Goal: Task Accomplishment & Management: Complete application form

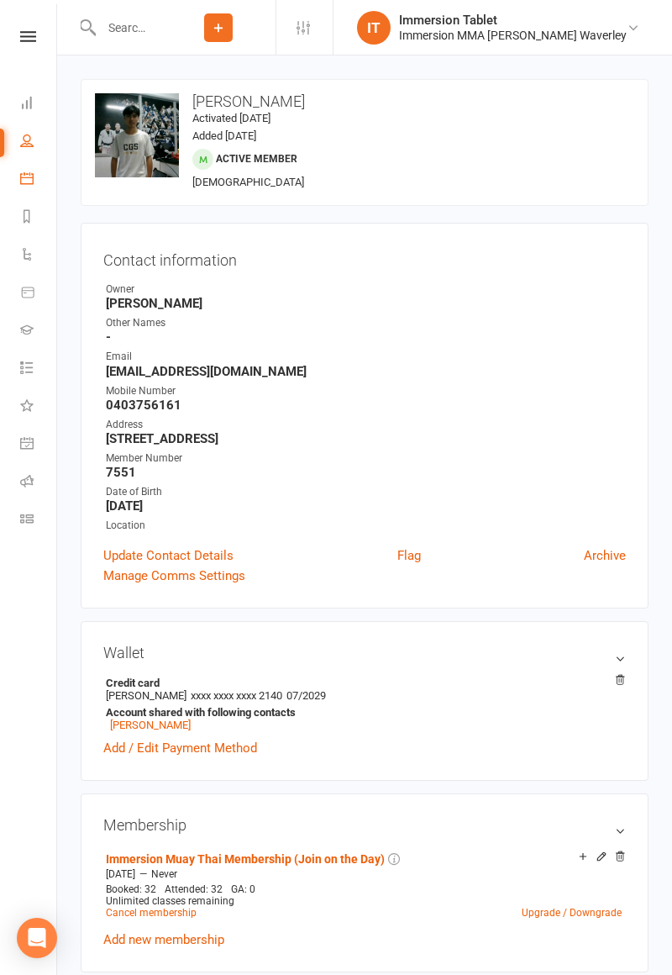
click at [28, 180] on icon at bounding box center [26, 177] width 13 height 13
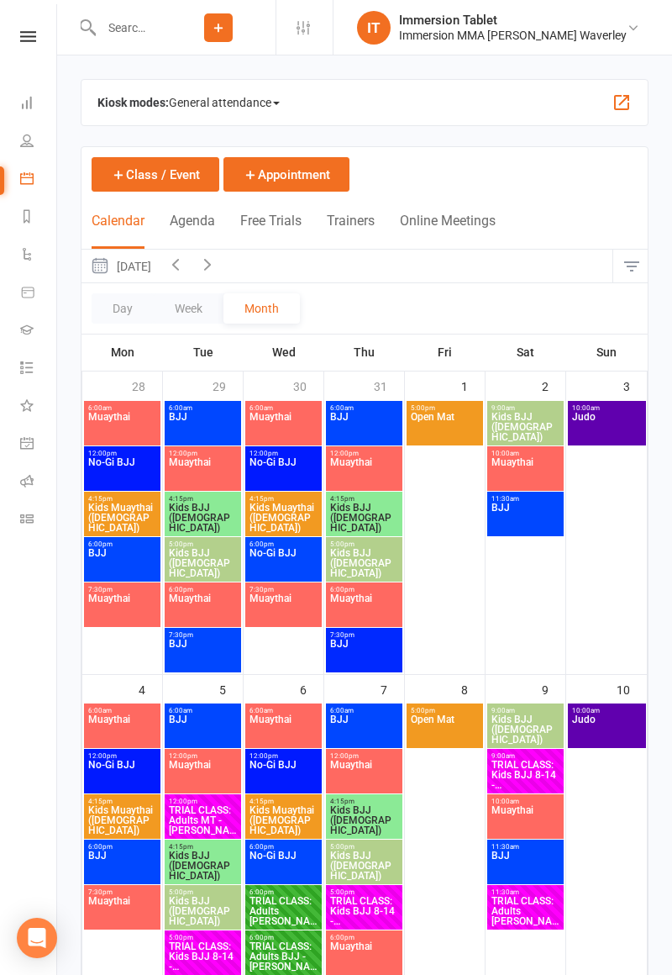
scroll to position [829, 0]
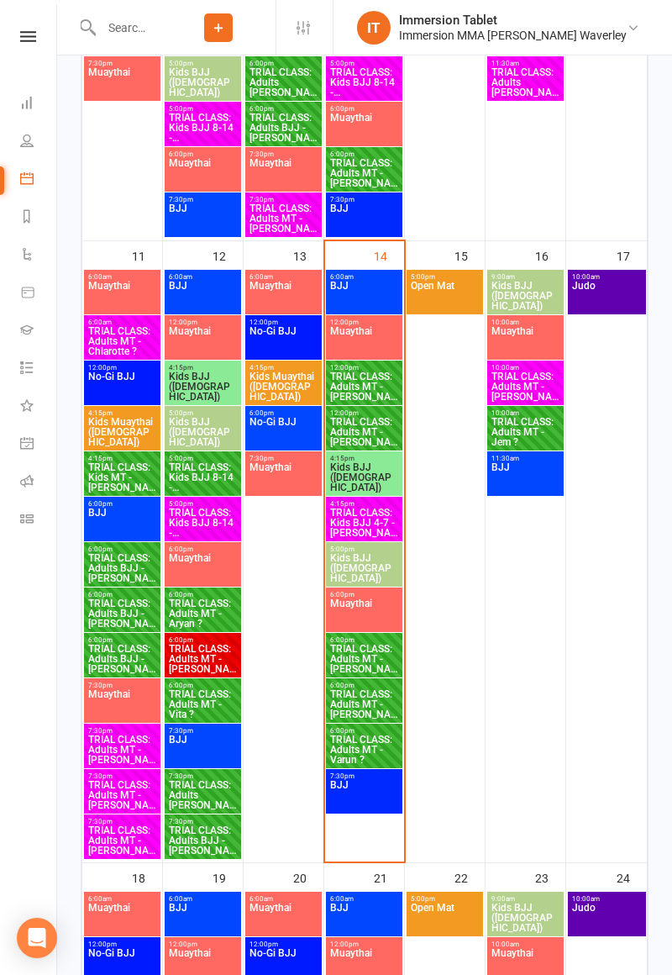
click at [380, 651] on span "TRIAL CLASS: Adults MT - Aryan Saxena" at bounding box center [364, 659] width 70 height 30
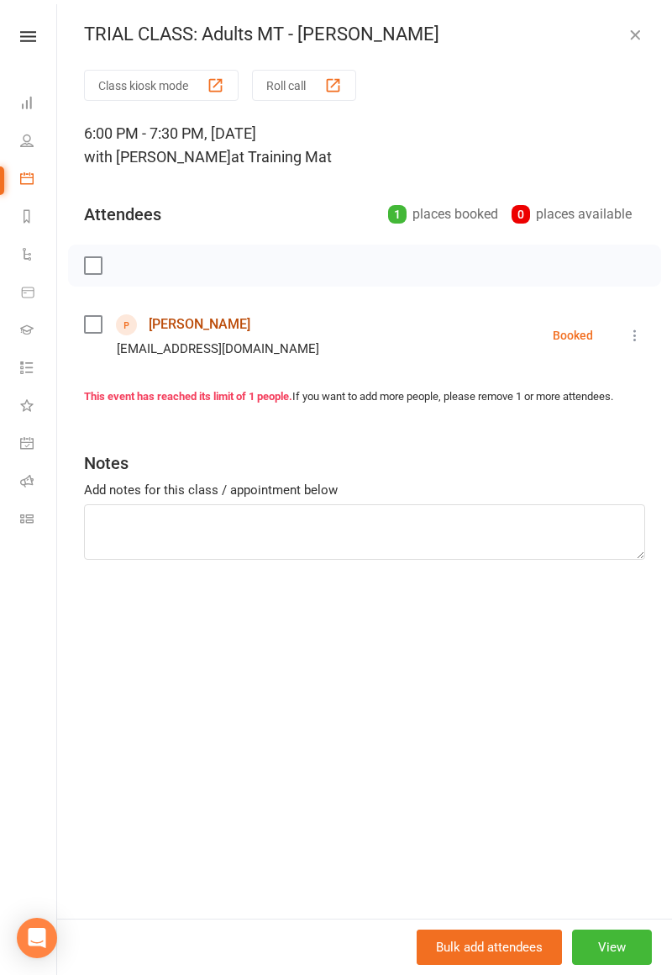
click at [197, 335] on link "Aryan Saxena" at bounding box center [200, 324] width 102 height 27
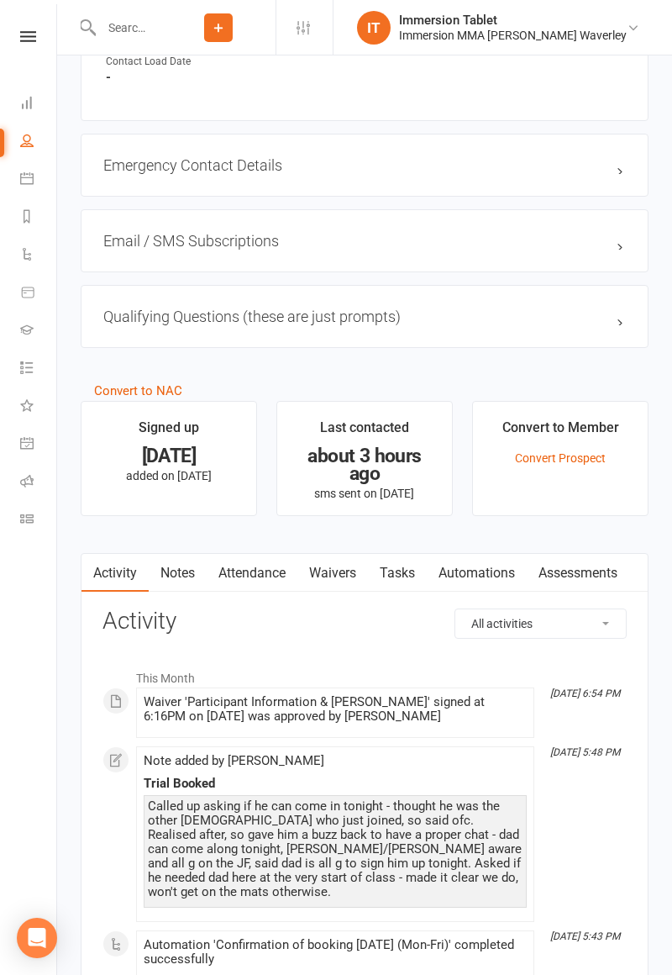
scroll to position [1090, 0]
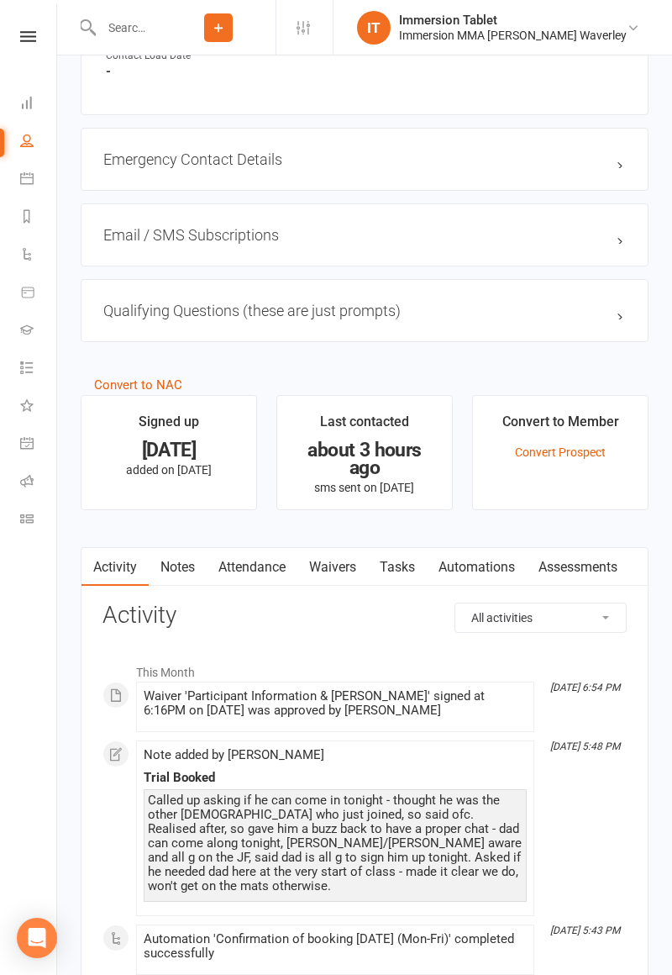
click at [360, 572] on link "Waivers" at bounding box center [333, 567] width 71 height 39
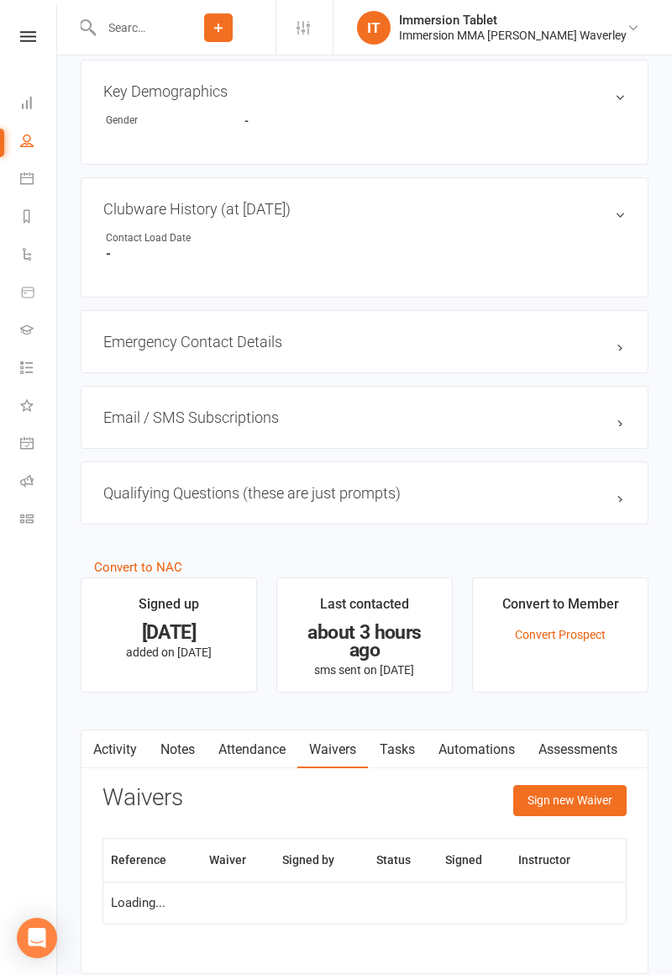
scroll to position [949, 0]
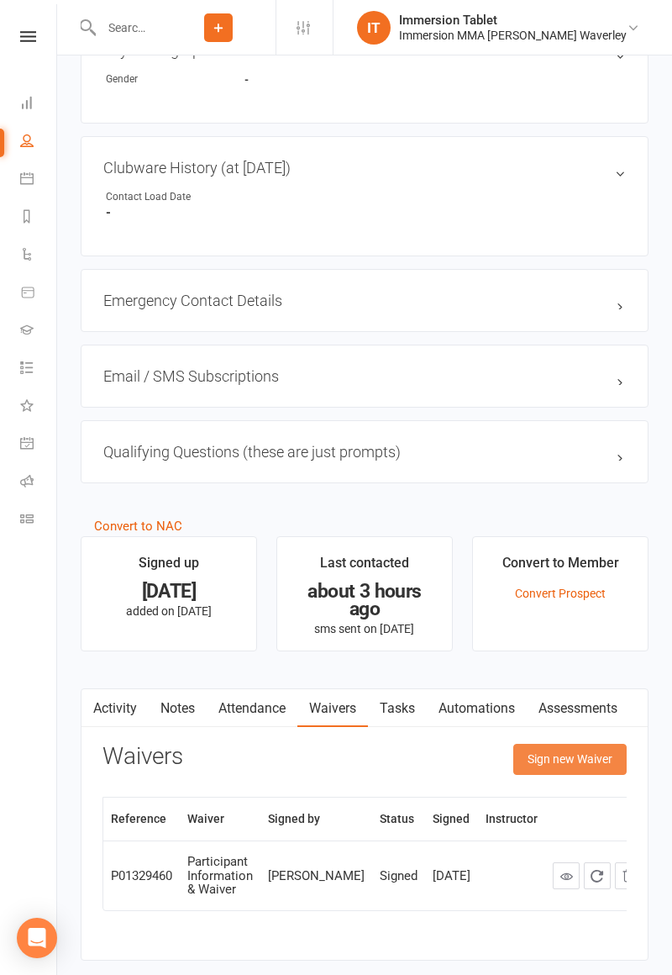
click at [569, 751] on button "Sign new Waiver" at bounding box center [570, 759] width 113 height 30
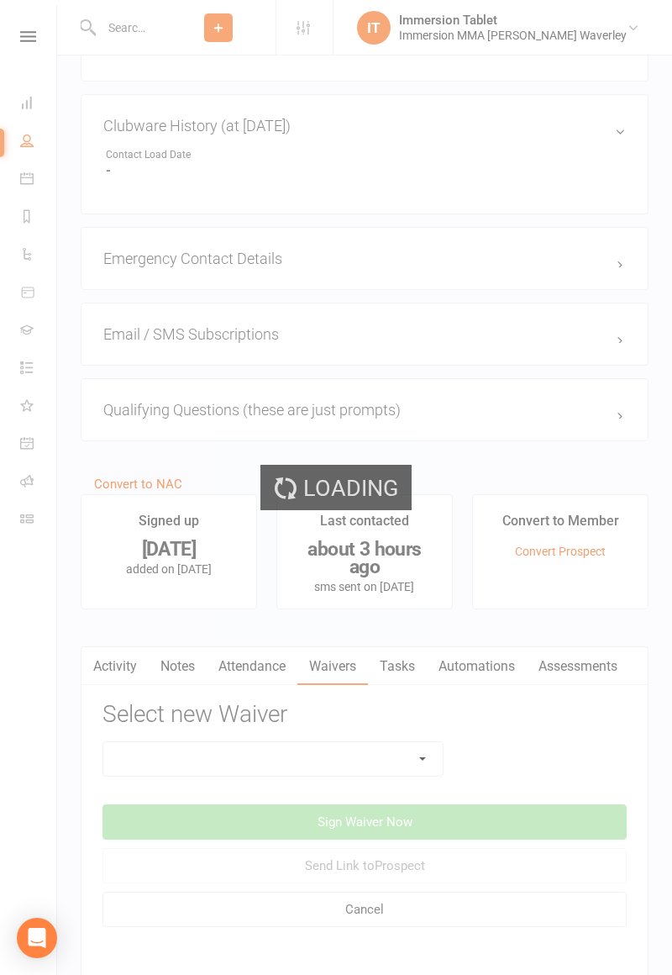
scroll to position [997, 0]
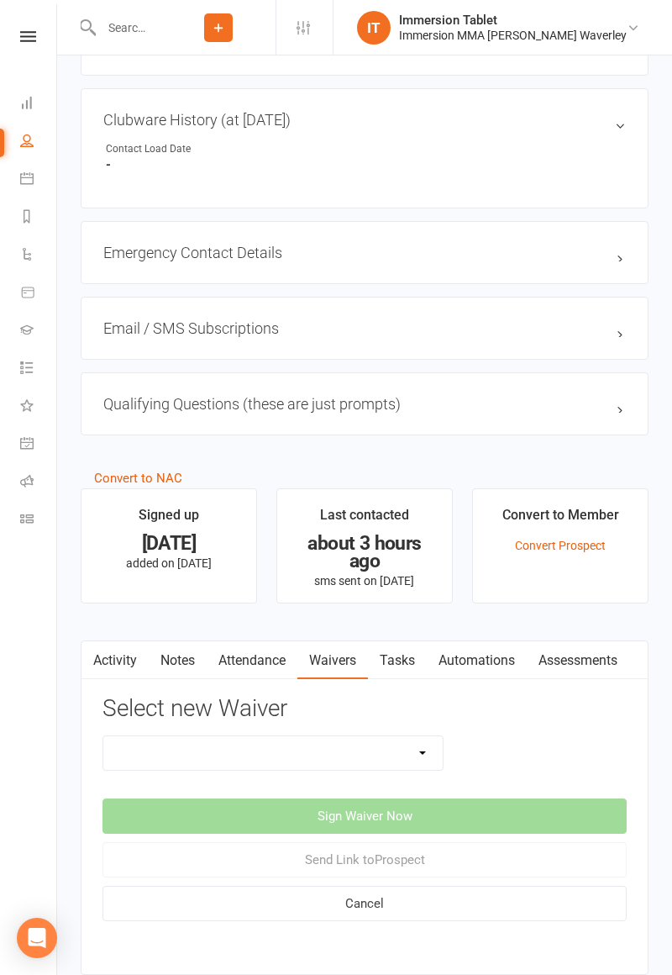
click at [296, 760] on select "Cancellation Form Immersion 10 Class Pass Form Immersion 10 Class Pass Form (Pa…" at bounding box center [273, 753] width 340 height 34
select select "10832"
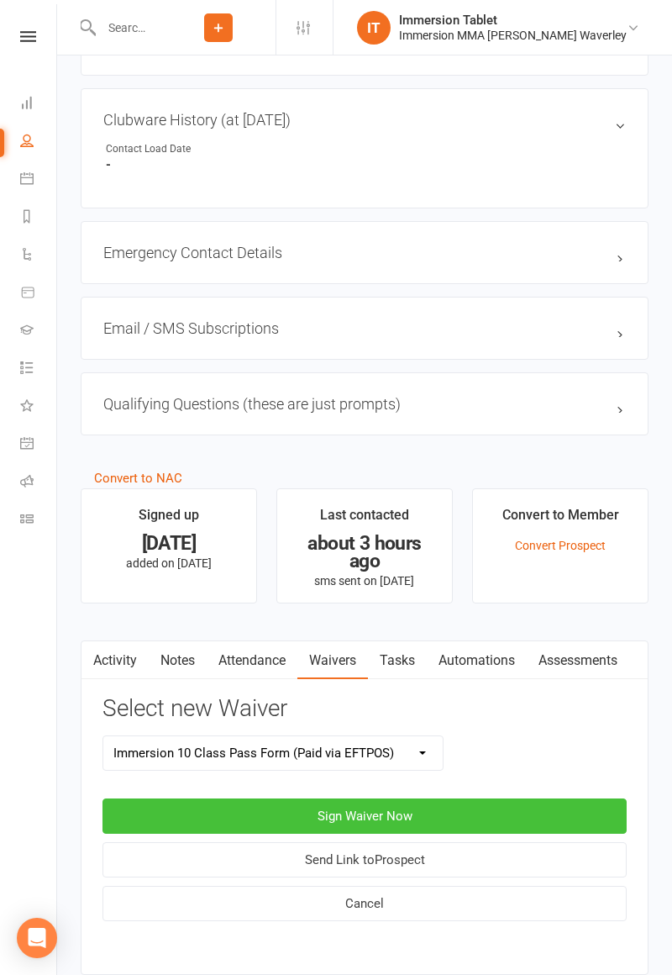
click at [464, 814] on button "Sign Waiver Now" at bounding box center [365, 815] width 524 height 35
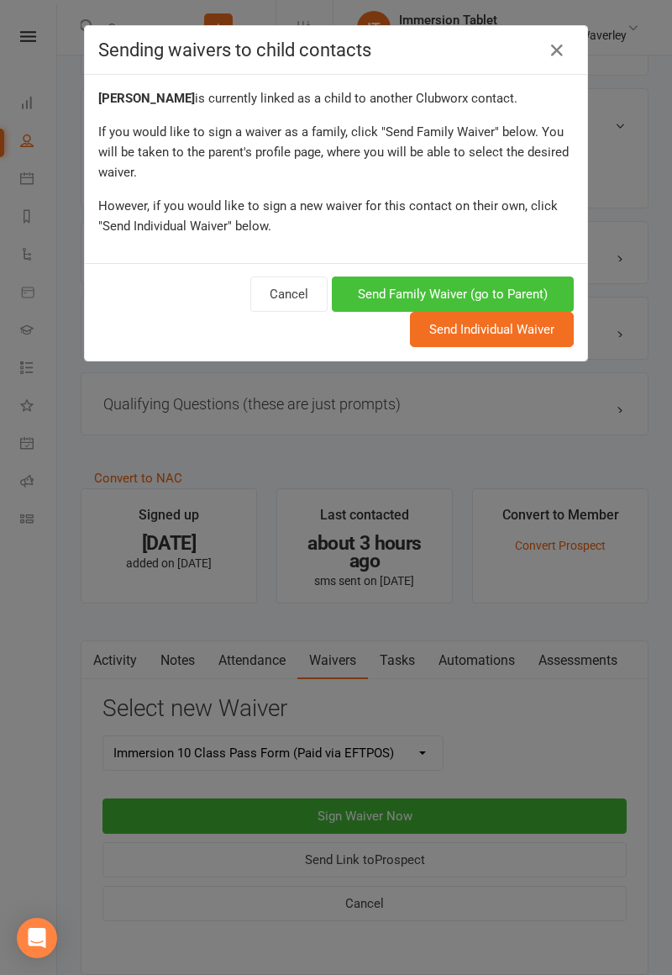
click at [524, 293] on button "Send Family Waiver (go to Parent)" at bounding box center [453, 294] width 242 height 35
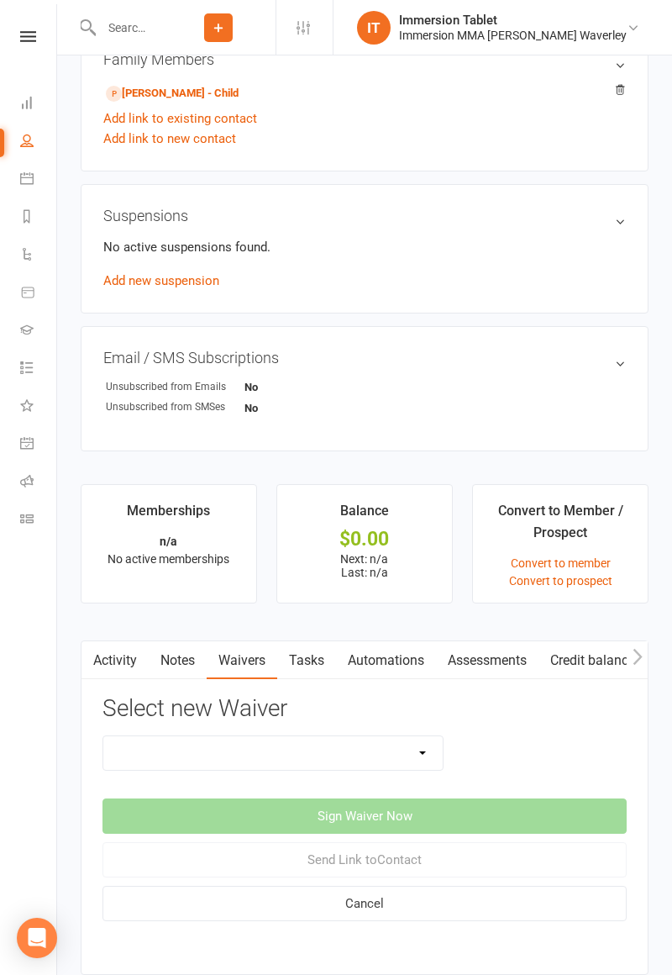
scroll to position [817, 0]
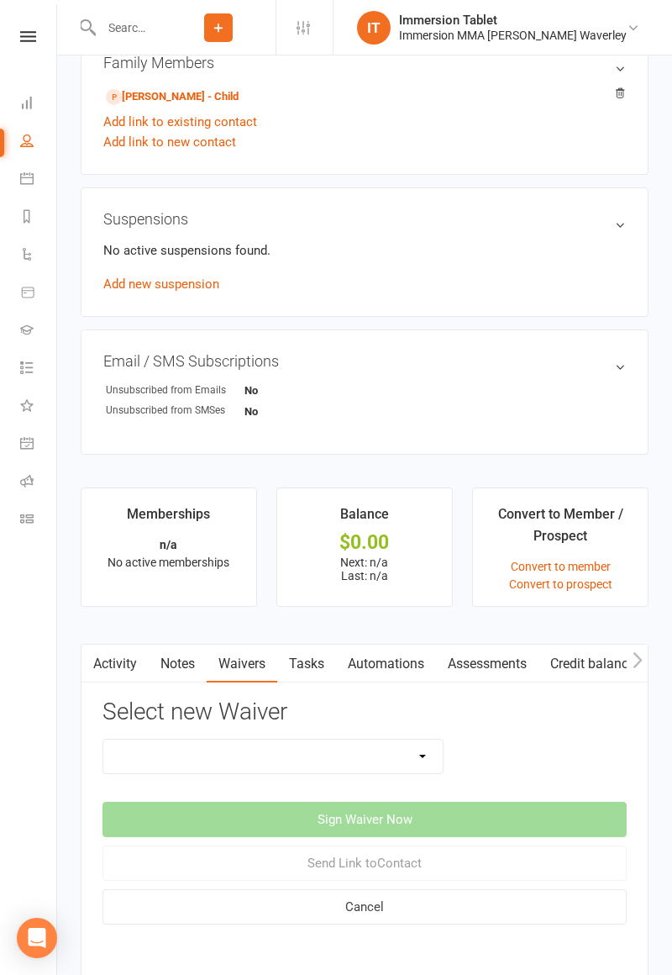
click at [312, 755] on select "Cancellation Form Immersion 10 Class Pass Form Immersion 10 Class Pass Form (Pa…" at bounding box center [273, 757] width 340 height 34
select select "10832"
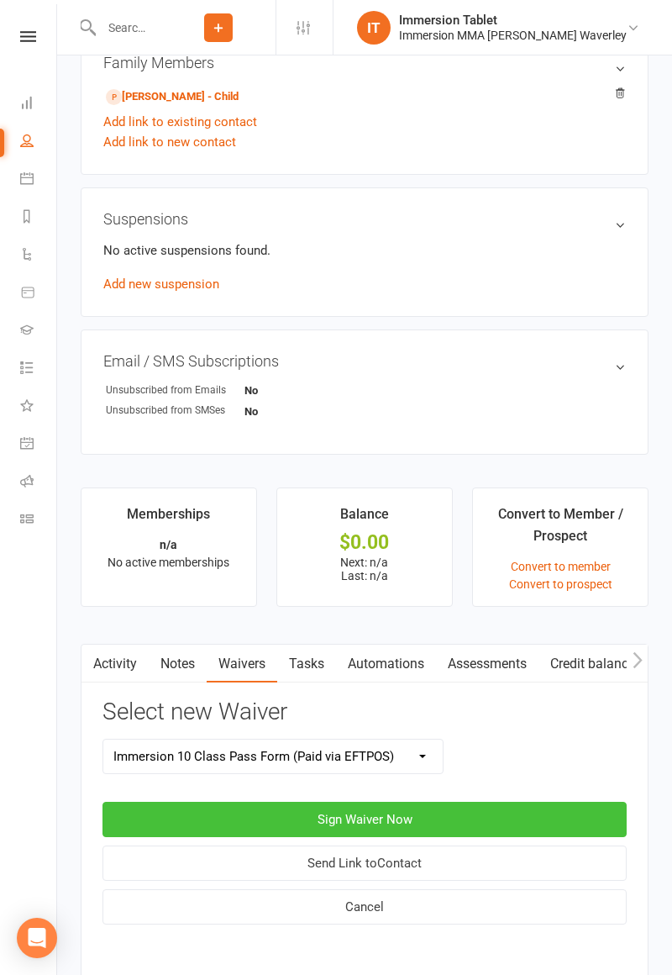
click at [408, 804] on button "Sign Waiver Now" at bounding box center [365, 819] width 524 height 35
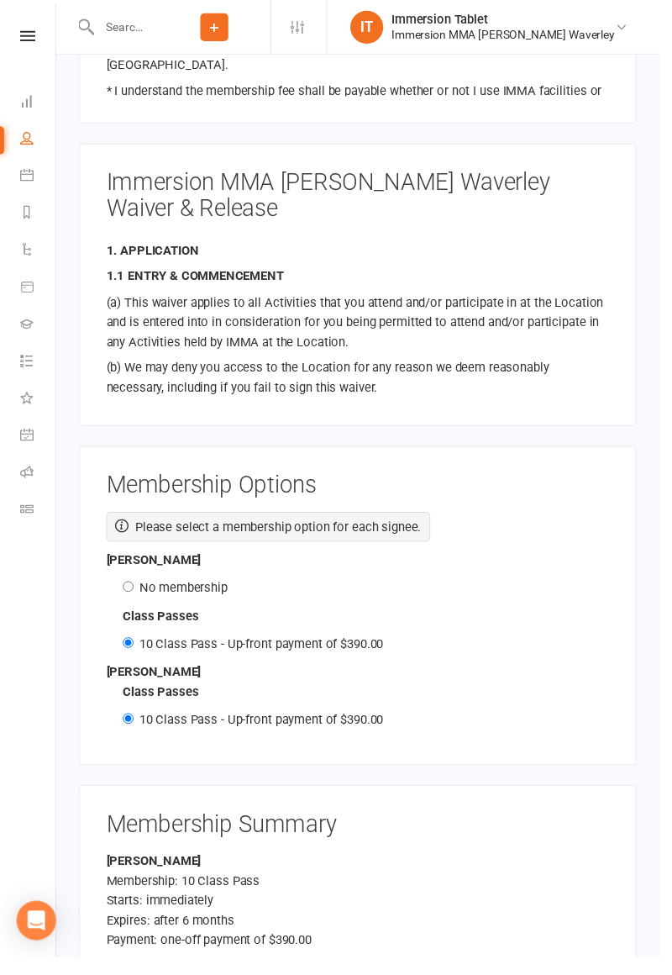
scroll to position [2248, 0]
click at [214, 593] on label "No membership" at bounding box center [187, 600] width 90 height 15
click at [136, 593] on input "No membership" at bounding box center [130, 598] width 11 height 11
radio input "true"
radio input "false"
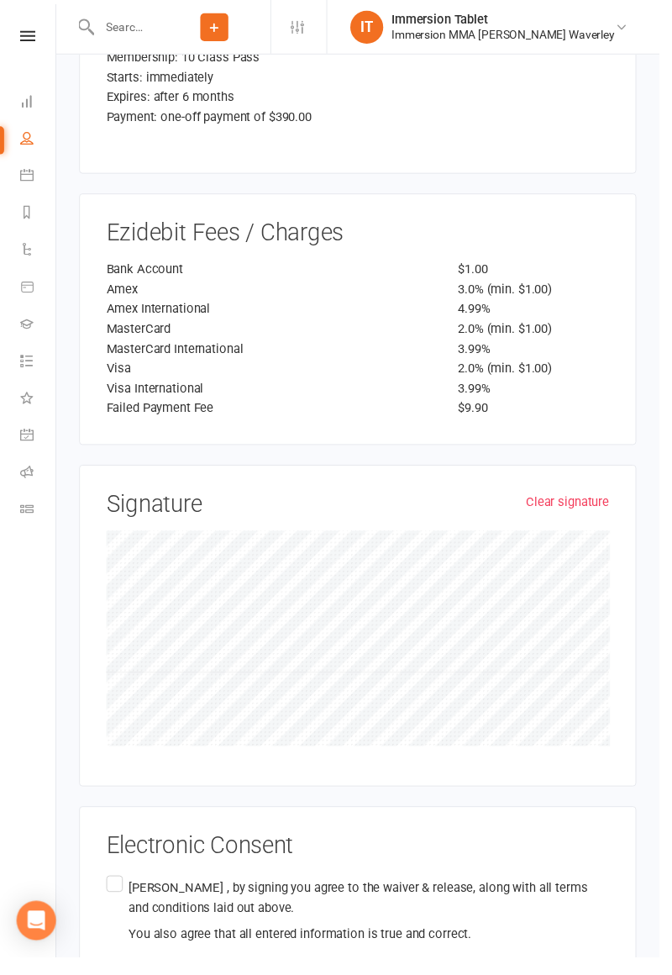
scroll to position [3174, 0]
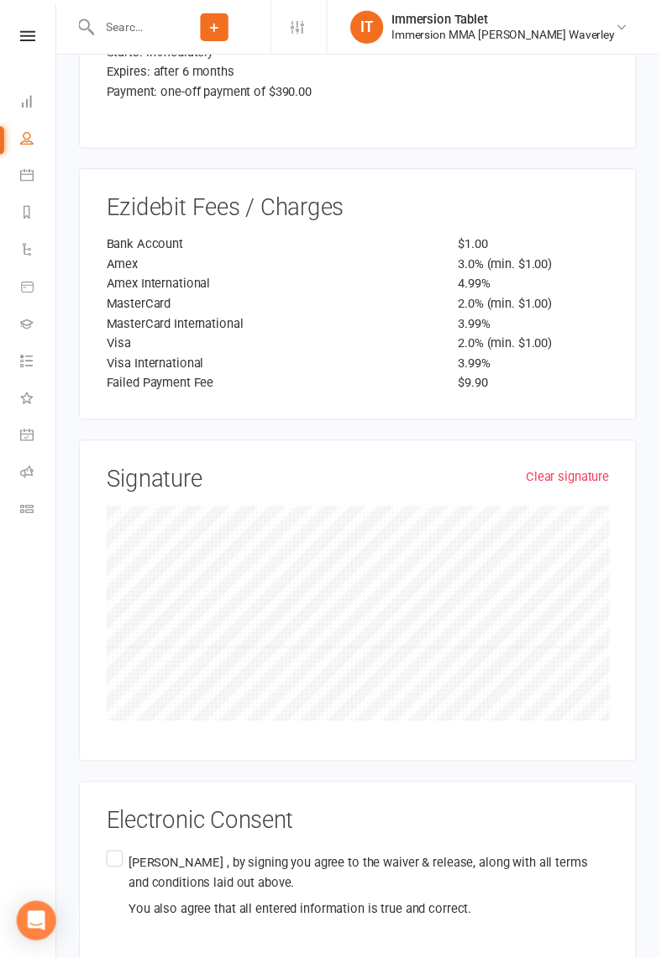
click at [132, 869] on p "Vivek Saxena , by signing you agree to the waiver & release, along with all ter…" at bounding box center [376, 889] width 490 height 40
click at [119, 863] on input "Vivek Saxena , by signing you agree to the waiver & release, along with all ter…" at bounding box center [113, 863] width 11 height 0
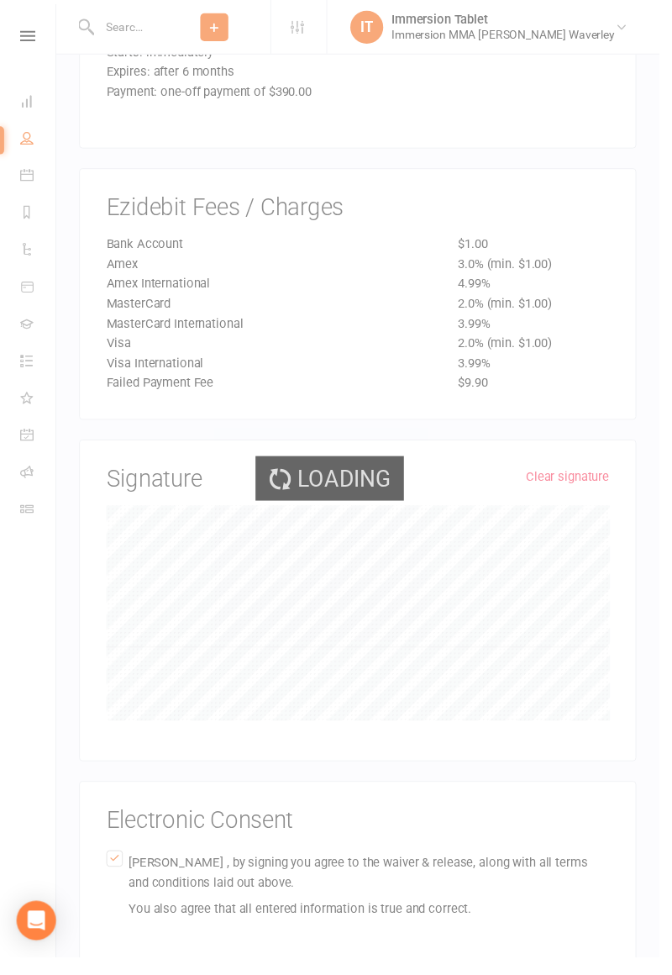
scroll to position [2733, 0]
